Goal: Task Accomplishment & Management: Manage account settings

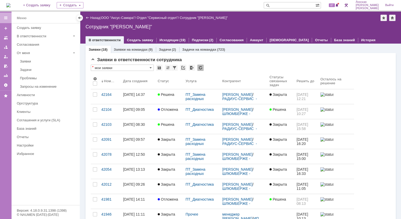
click at [283, 8] on input "text" at bounding box center [290, 5] width 52 height 6
type input "29199"
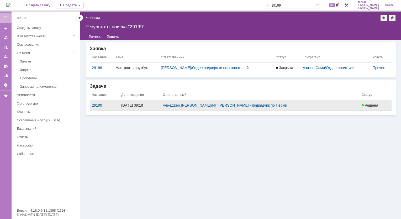
click at [98, 103] on div "29199" at bounding box center [104, 105] width 25 height 4
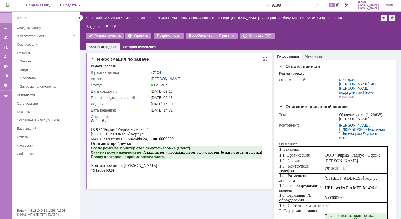
click at [159, 74] on link "42104" at bounding box center [156, 72] width 10 height 4
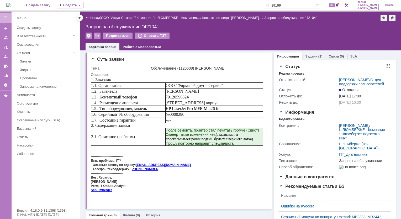
click at [290, 73] on div "Редактировать" at bounding box center [291, 73] width 25 height 4
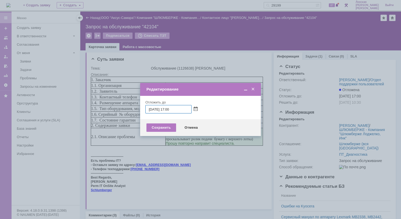
click at [194, 108] on span at bounding box center [196, 109] width 4 height 4
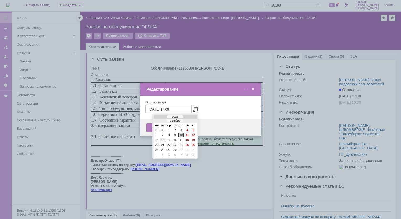
click at [161, 139] on div "14" at bounding box center [162, 140] width 5 height 4
type input "[DATE] 17:00"
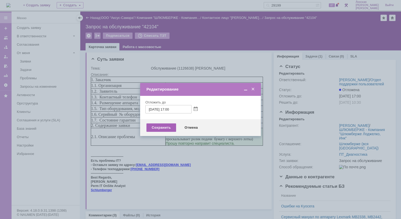
click at [158, 127] on div "Сохранить" at bounding box center [161, 127] width 30 height 8
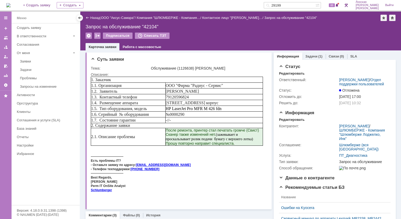
click at [10, 4] on img at bounding box center [8, 5] width 4 height 4
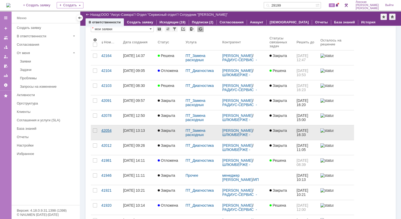
scroll to position [52, 0]
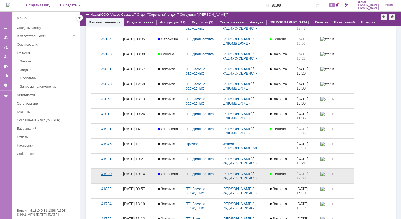
click at [104, 174] on div "41920" at bounding box center [110, 174] width 18 height 4
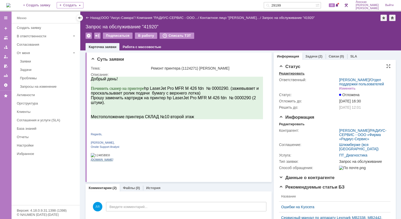
click at [285, 75] on div "Редактировать" at bounding box center [291, 73] width 25 height 4
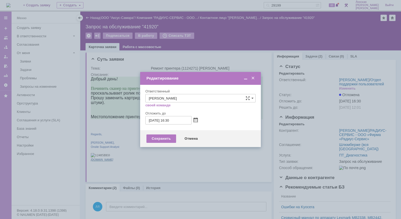
click at [196, 120] on span at bounding box center [196, 120] width 4 height 4
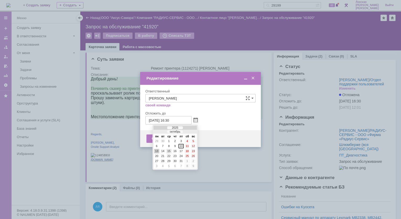
click at [169, 150] on div "15" at bounding box center [168, 151] width 5 height 4
type input "[DATE] 16:30"
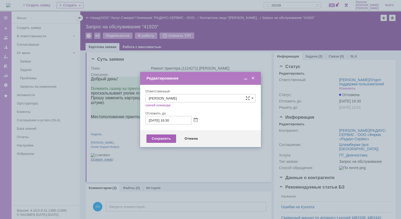
click at [166, 138] on div "Сохранить" at bounding box center [161, 138] width 30 height 8
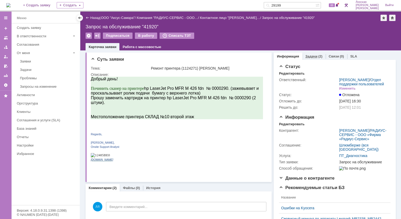
click at [306, 56] on link "Задачи" at bounding box center [312, 56] width 12 height 4
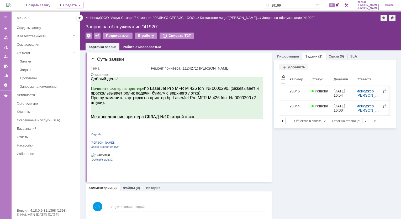
click at [10, 5] on img at bounding box center [8, 5] width 4 height 4
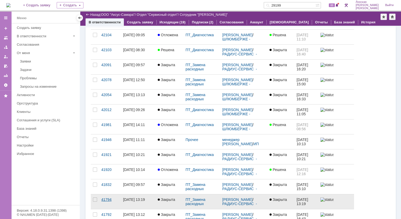
scroll to position [26, 0]
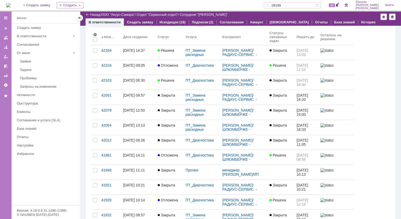
click at [107, 77] on link "42103" at bounding box center [110, 82] width 22 height 15
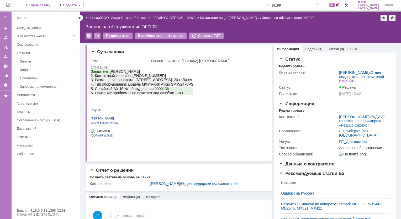
click at [10, 4] on img at bounding box center [8, 5] width 4 height 4
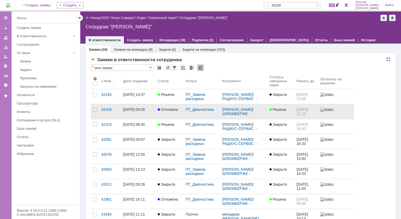
click at [143, 109] on div "[DATE] 09:05" at bounding box center [134, 109] width 22 height 4
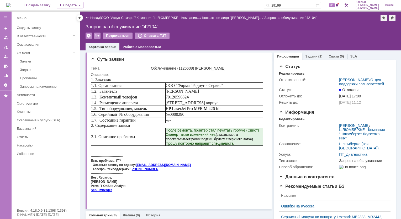
click at [306, 60] on div "Статус Редактировать Ответственный: [PERSON_NAME] / Отдел поддержки пользовател…" at bounding box center [335, 219] width 122 height 319
click at [309, 57] on link "Задачи" at bounding box center [312, 56] width 12 height 4
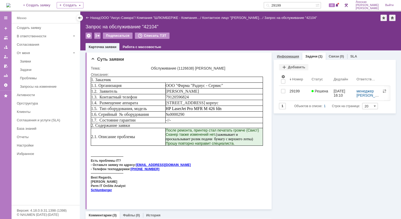
click at [287, 55] on link "Информация" at bounding box center [288, 56] width 22 height 4
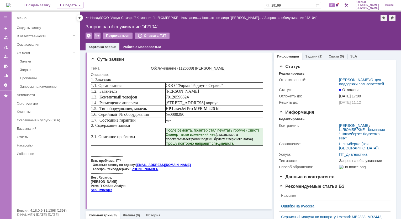
click at [7, 3] on img at bounding box center [8, 5] width 4 height 4
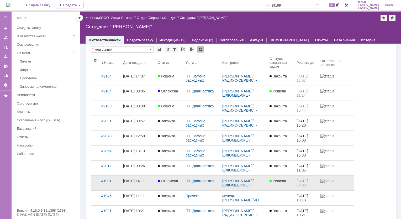
scroll to position [52, 0]
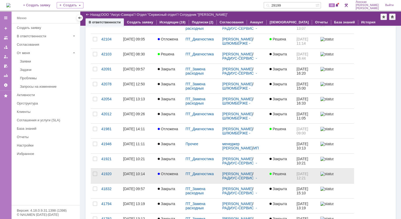
click at [134, 174] on div "[DATE] 10:14" at bounding box center [134, 174] width 22 height 4
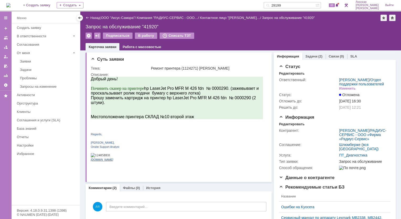
click at [298, 54] on div "Информация" at bounding box center [288, 56] width 28 height 8
click at [308, 58] on link "Задачи" at bounding box center [312, 56] width 12 height 4
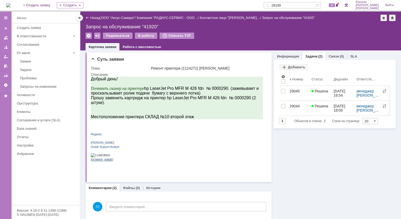
drag, startPoint x: 291, startPoint y: 92, endPoint x: 291, endPoint y: 94, distance: 2.6
click at [291, 92] on div "29045" at bounding box center [299, 91] width 18 height 4
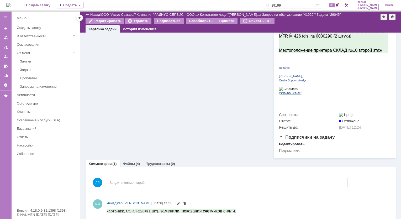
scroll to position [122, 0]
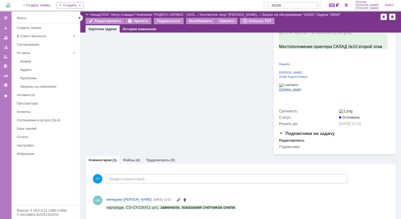
click at [136, 158] on div "(4)" at bounding box center [138, 160] width 4 height 4
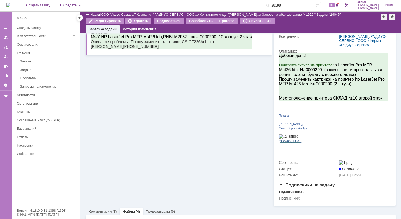
scroll to position [122, 0]
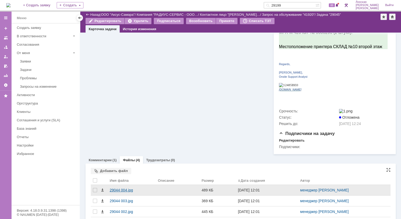
click at [118, 189] on div "29044 004.jpg" at bounding box center [132, 190] width 44 height 4
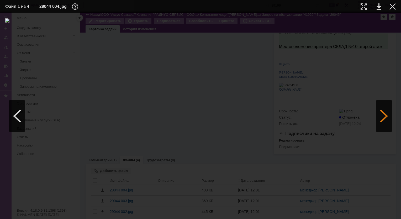
click at [385, 115] on div at bounding box center [384, 115] width 16 height 31
drag, startPoint x: 381, startPoint y: 120, endPoint x: 372, endPoint y: 76, distance: 45.3
click at [381, 120] on div at bounding box center [384, 115] width 16 height 31
click at [363, 9] on div at bounding box center [364, 6] width 6 height 6
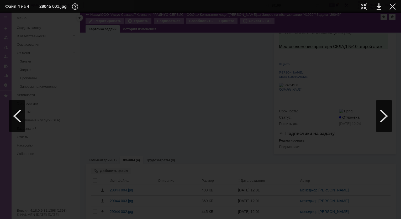
scroll to position [0, 19]
click at [396, 8] on table "Файл 4 из 4 29045 001.jpg" at bounding box center [200, 6] width 401 height 13
click at [391, 6] on div at bounding box center [393, 6] width 6 height 6
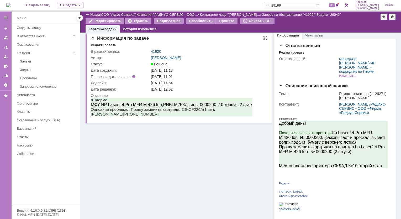
scroll to position [0, 0]
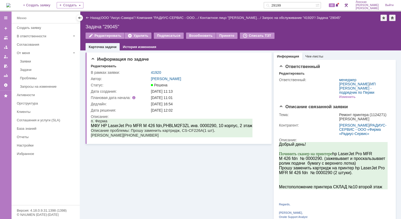
click at [10, 7] on img at bounding box center [8, 5] width 4 height 4
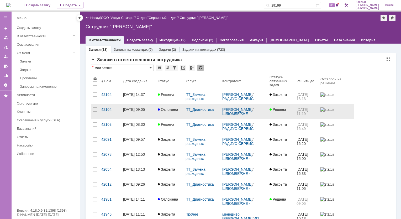
click at [106, 109] on div "42104" at bounding box center [110, 109] width 18 height 4
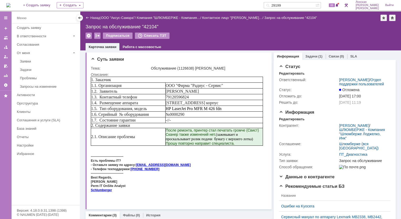
click at [10, 4] on img at bounding box center [8, 5] width 4 height 4
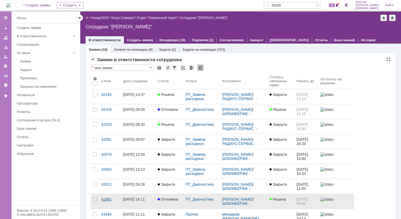
click at [109, 199] on div "41981" at bounding box center [110, 199] width 18 height 4
